Goal: Information Seeking & Learning: Learn about a topic

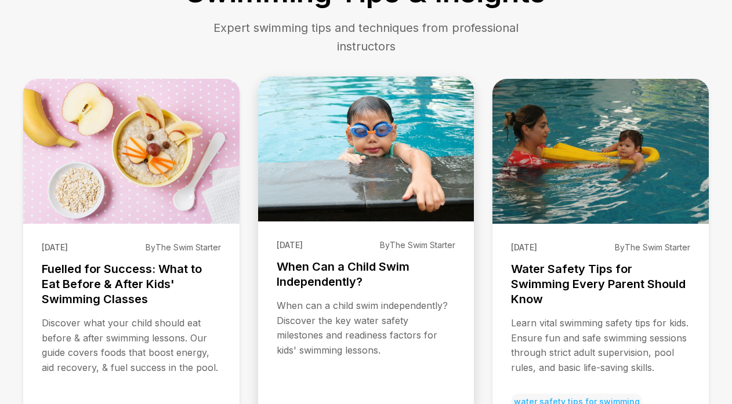
scroll to position [251, 0]
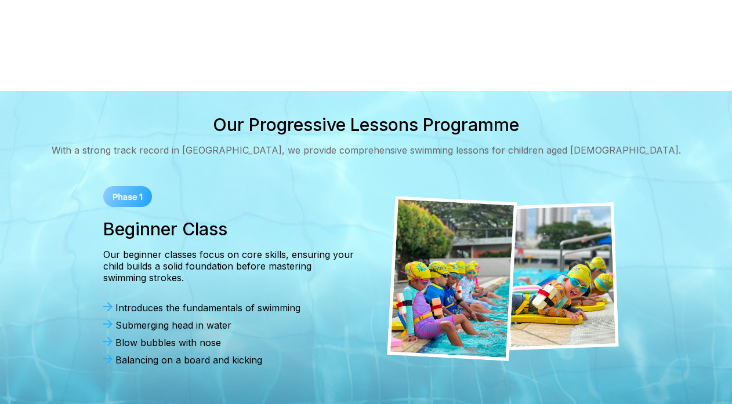
scroll to position [453, 0]
